Goal: Information Seeking & Learning: Learn about a topic

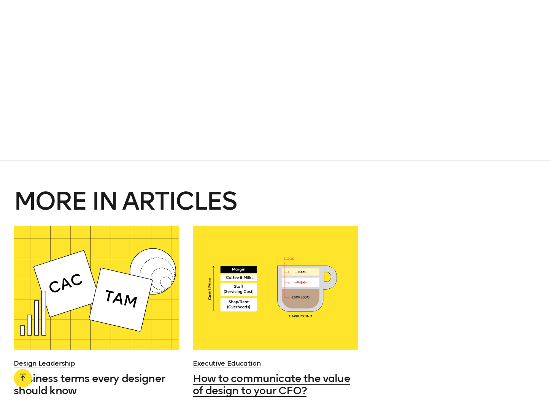
scroll to position [716, 0]
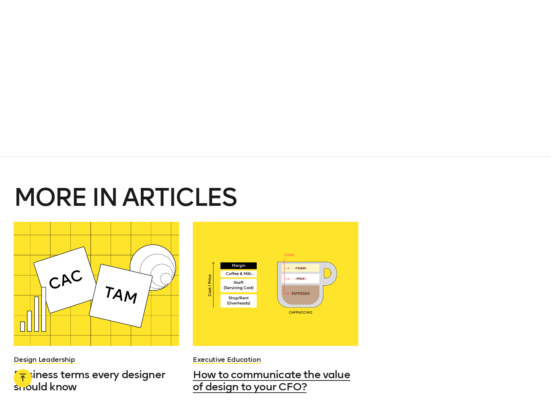
click at [292, 378] on span "How to communicate the value of design to your CFO?" at bounding box center [271, 380] width 157 height 25
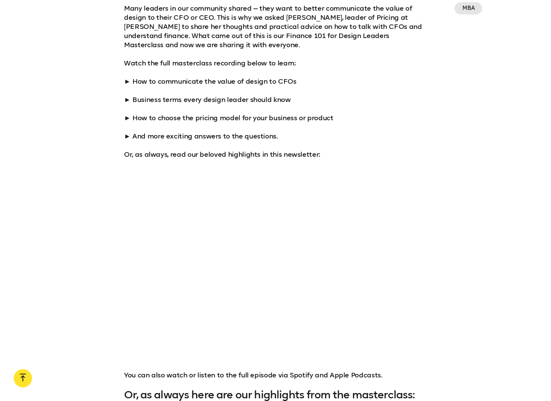
scroll to position [642, 0]
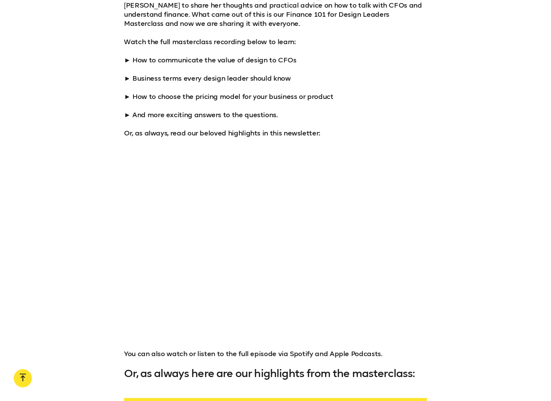
click at [485, 298] on div at bounding box center [275, 240] width 551 height 169
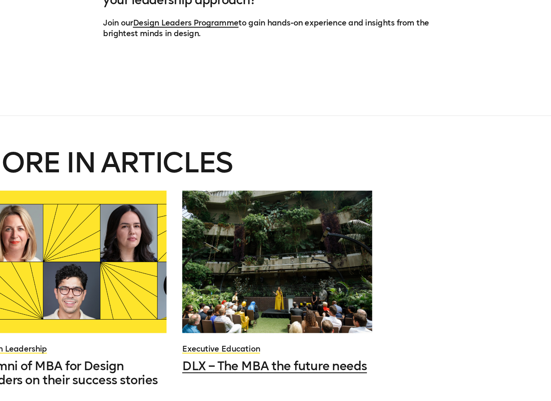
scroll to position [2205, 0]
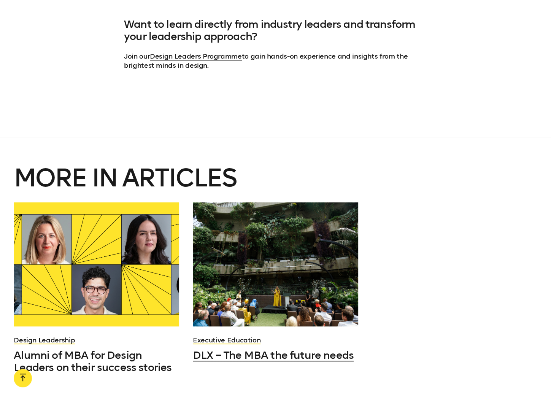
click at [298, 282] on div at bounding box center [275, 264] width 165 height 124
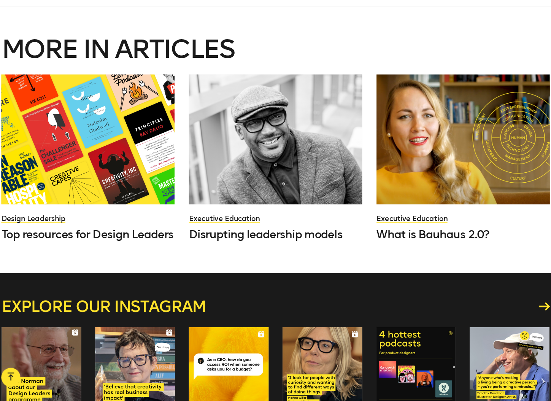
scroll to position [2395, 0]
